Goal: Task Accomplishment & Management: Manage account settings

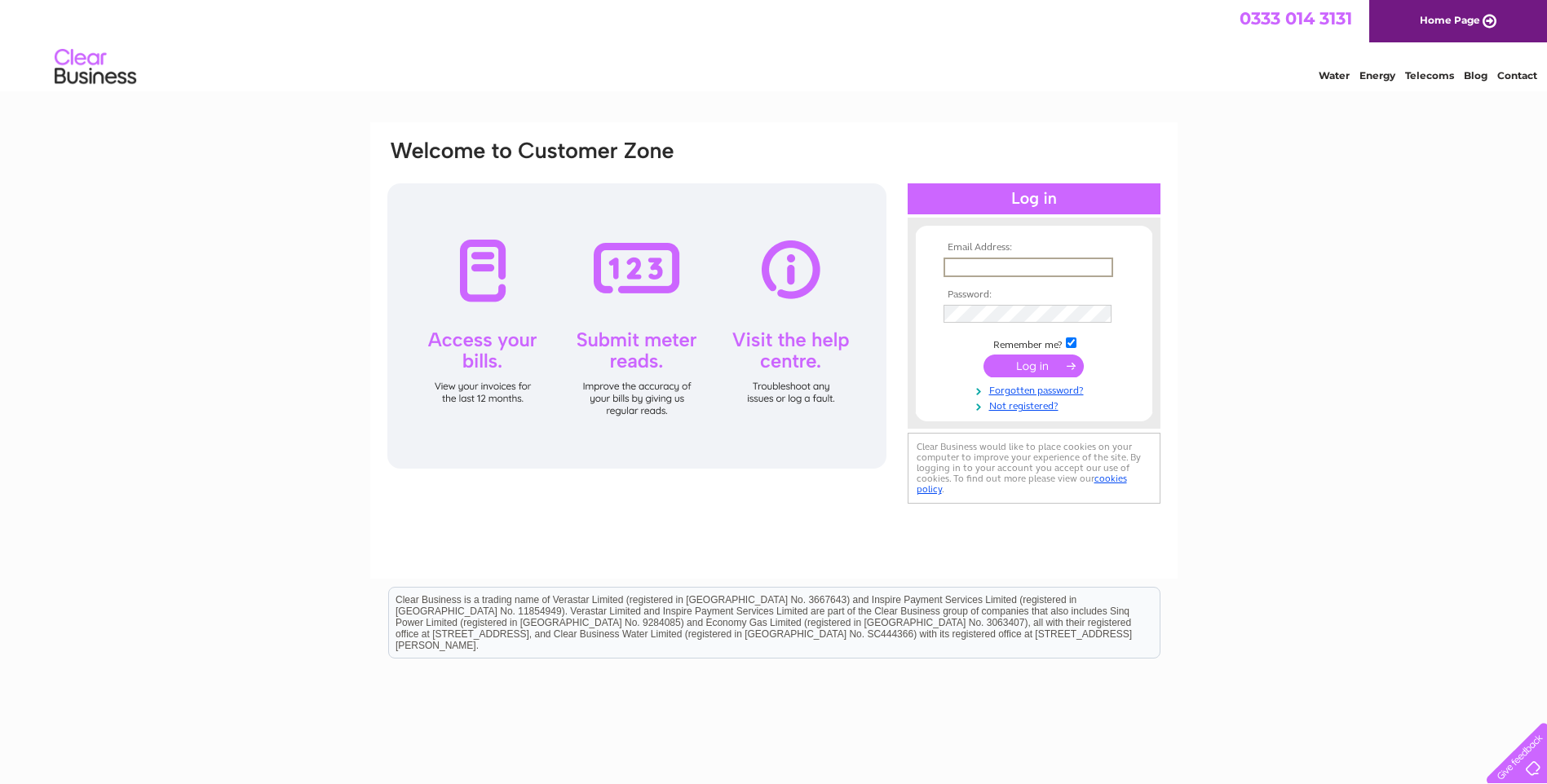
click at [991, 267] on input "text" at bounding box center [1029, 268] width 170 height 20
type input "Mark@ashley-nichol.co.uk"
click at [1041, 368] on input "submit" at bounding box center [1033, 366] width 100 height 23
click at [1025, 371] on input "submit" at bounding box center [1033, 364] width 100 height 23
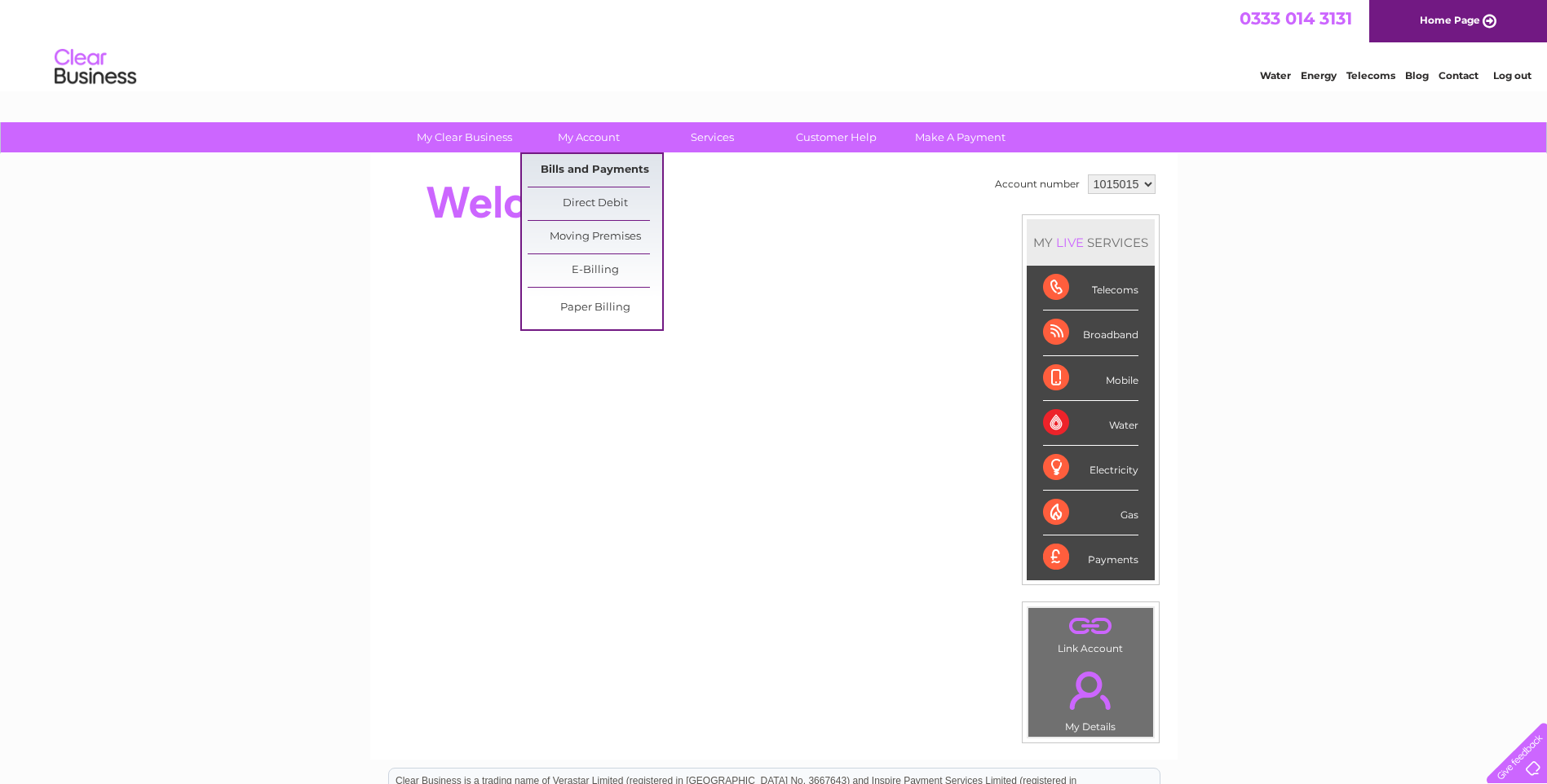
click at [575, 171] on link "Bills and Payments" at bounding box center [595, 171] width 135 height 33
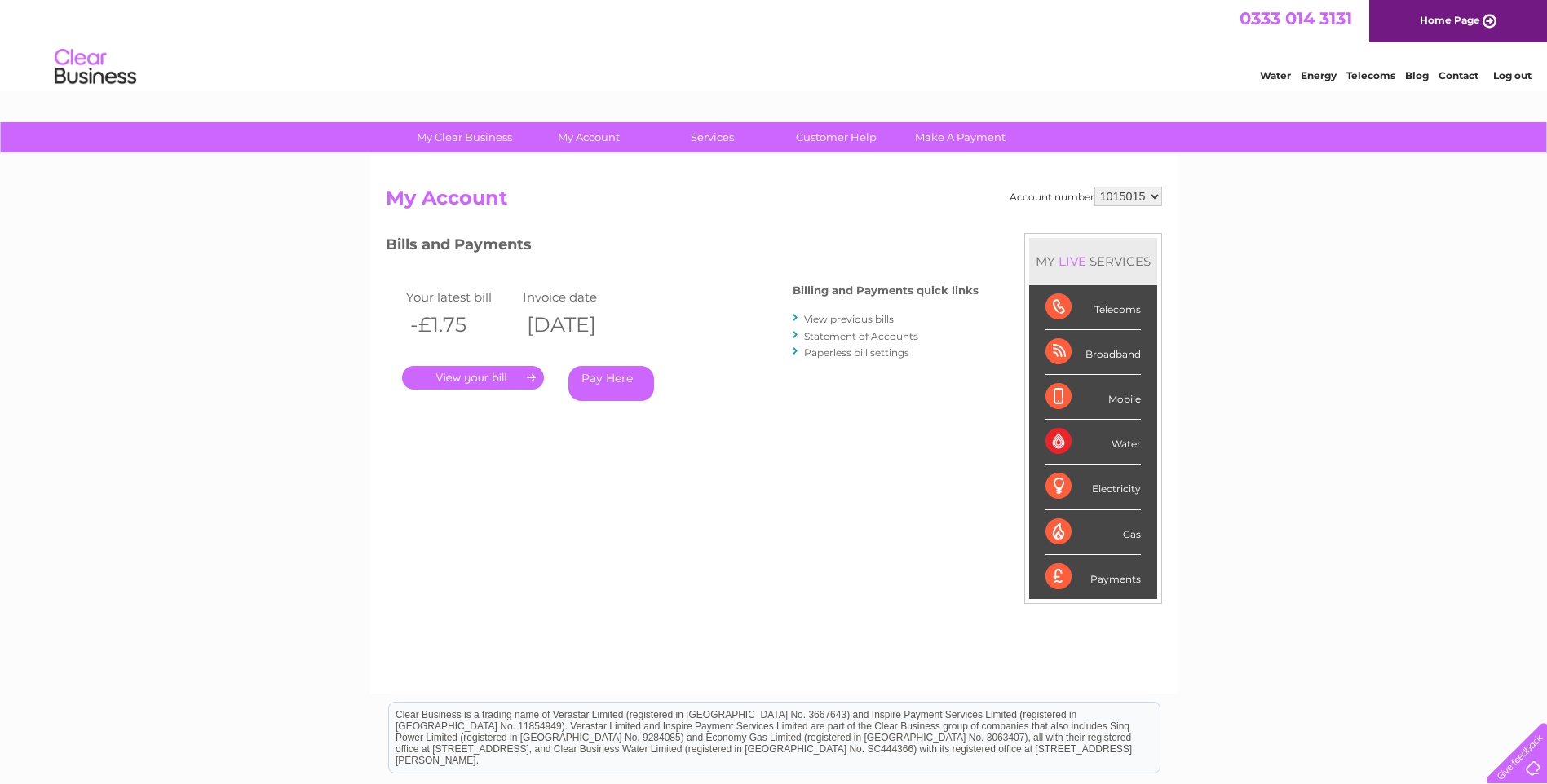
click at [512, 377] on link "." at bounding box center [472, 378] width 142 height 23
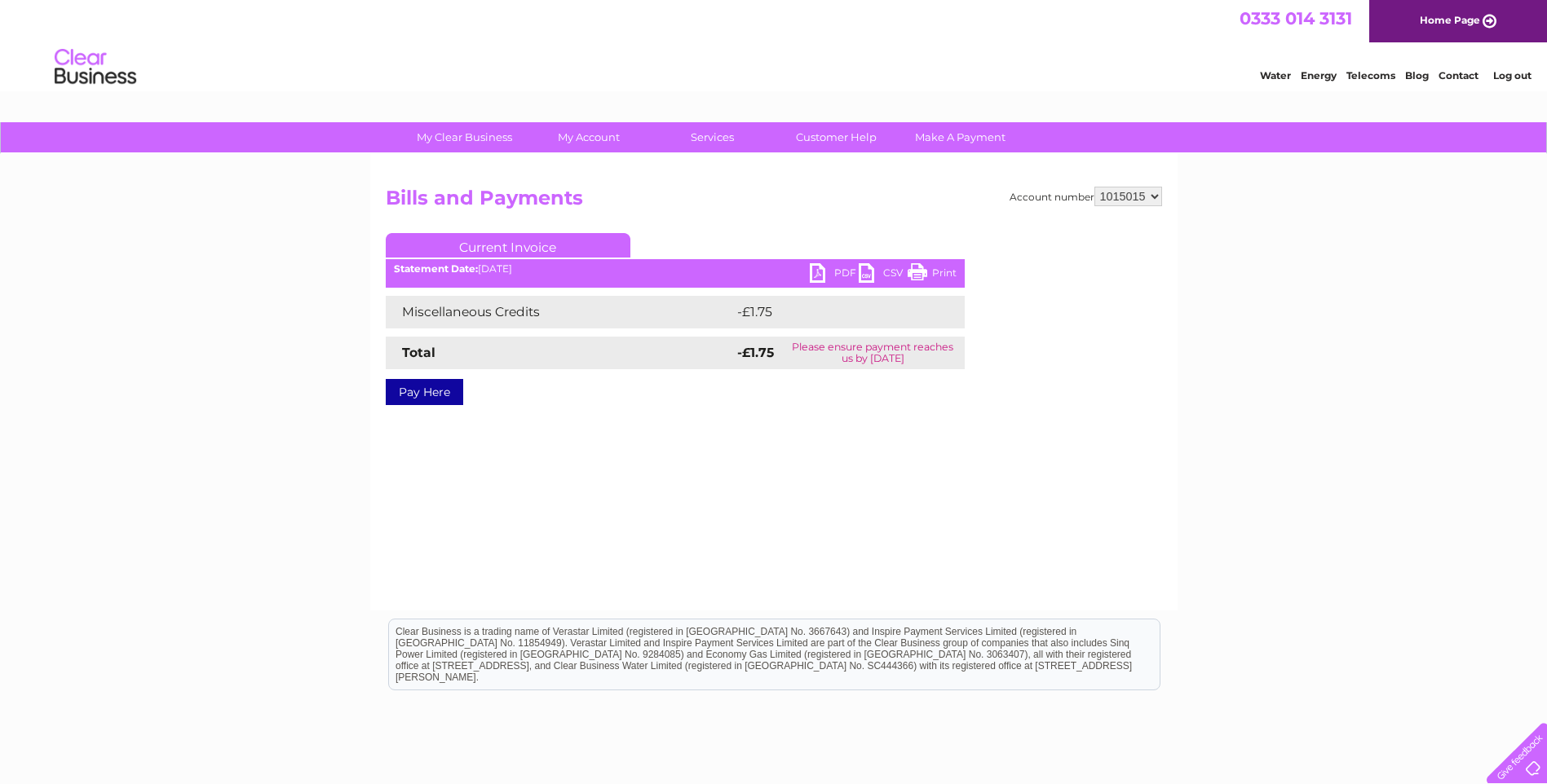
drag, startPoint x: 918, startPoint y: 275, endPoint x: 127, endPoint y: 88, distance: 812.8
click at [918, 275] on link "Print" at bounding box center [932, 275] width 49 height 23
click at [815, 272] on link "PDF" at bounding box center [834, 275] width 49 height 23
